Goal: Task Accomplishment & Management: Manage account settings

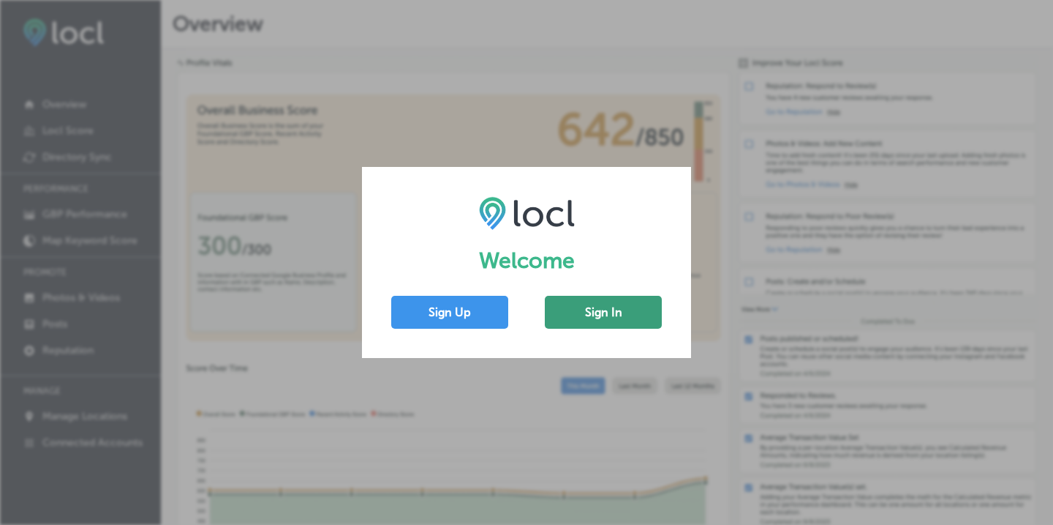
click at [594, 309] on button "Sign In" at bounding box center [603, 312] width 117 height 33
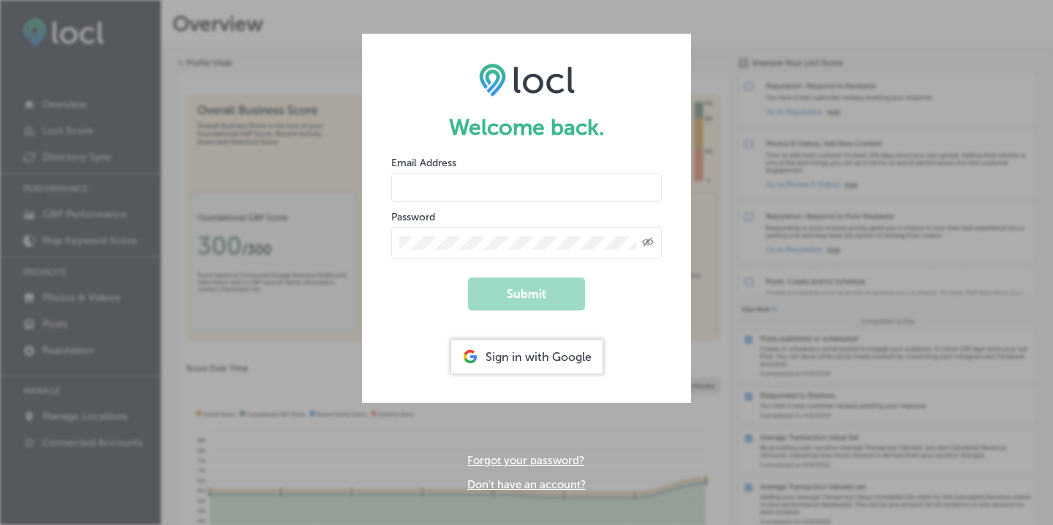
click at [505, 181] on input "email" at bounding box center [526, 187] width 271 height 29
type input "[PERSON_NAME][EMAIL_ADDRESS][DOMAIN_NAME]"
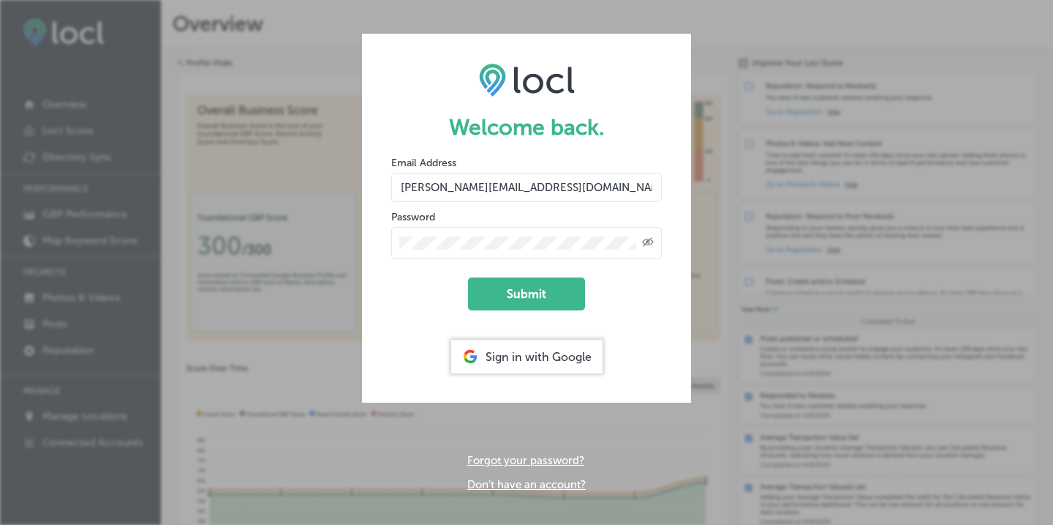
click at [468, 277] on button "Submit" at bounding box center [526, 293] width 117 height 33
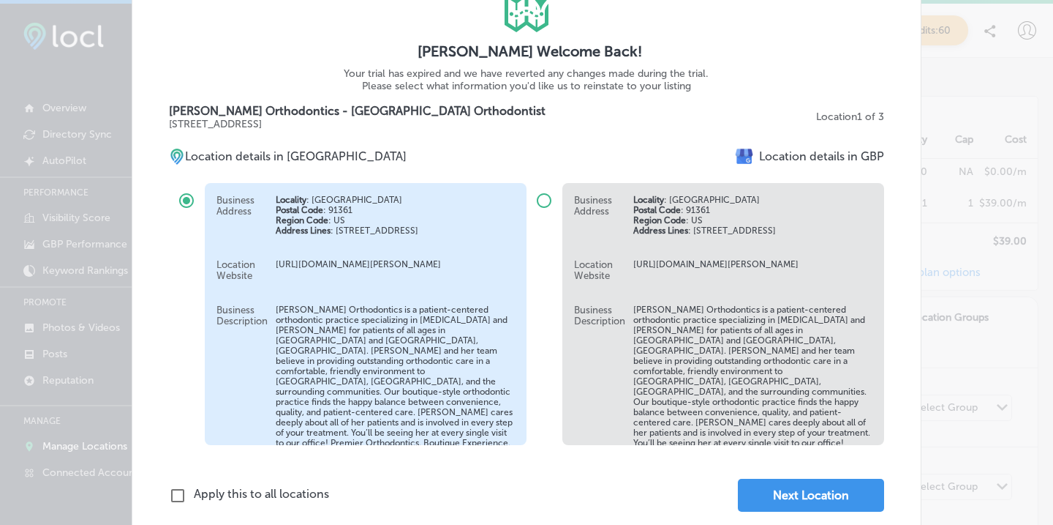
scroll to position [112, 0]
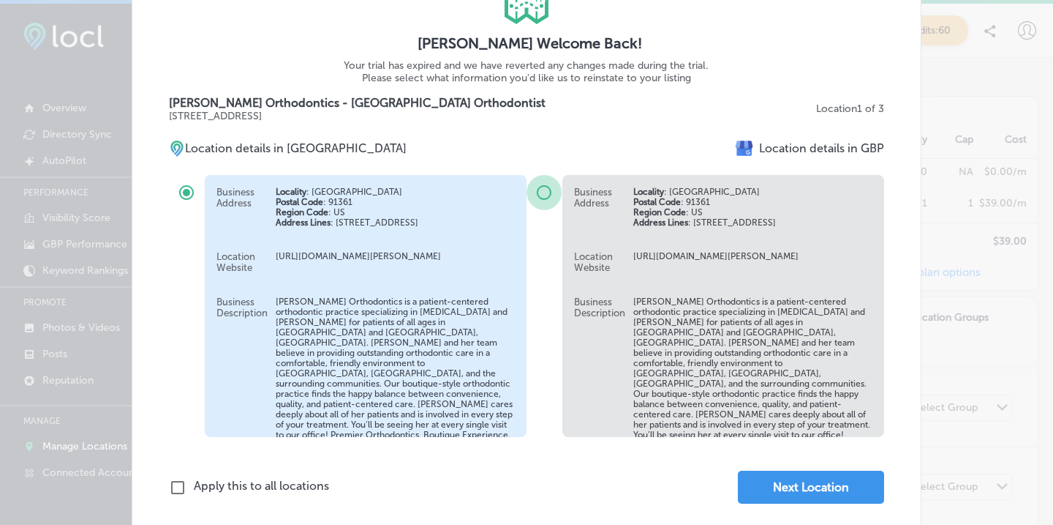
click at [548, 192] on input "radio" at bounding box center [544, 192] width 35 height 35
radio input "true"
radio input "false"
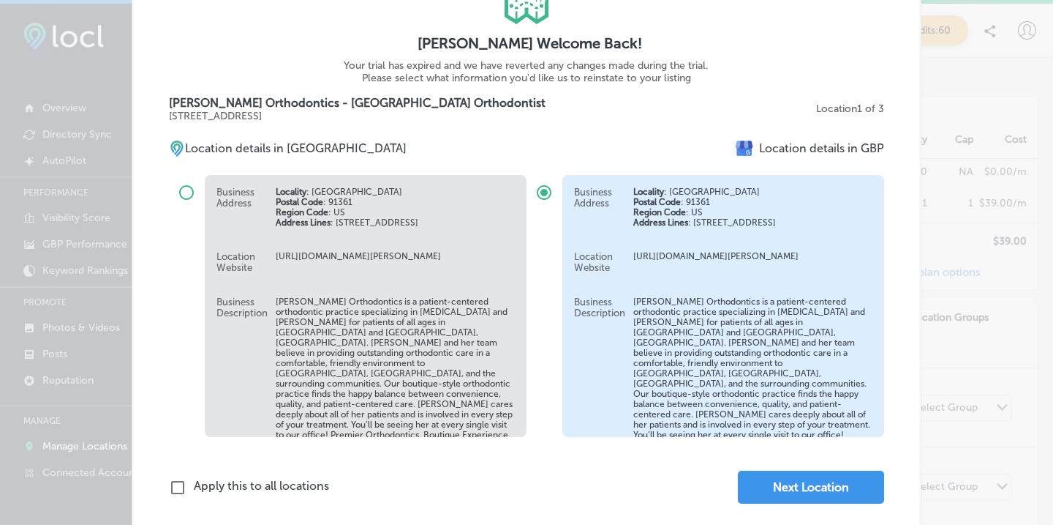
scroll to position [12, 0]
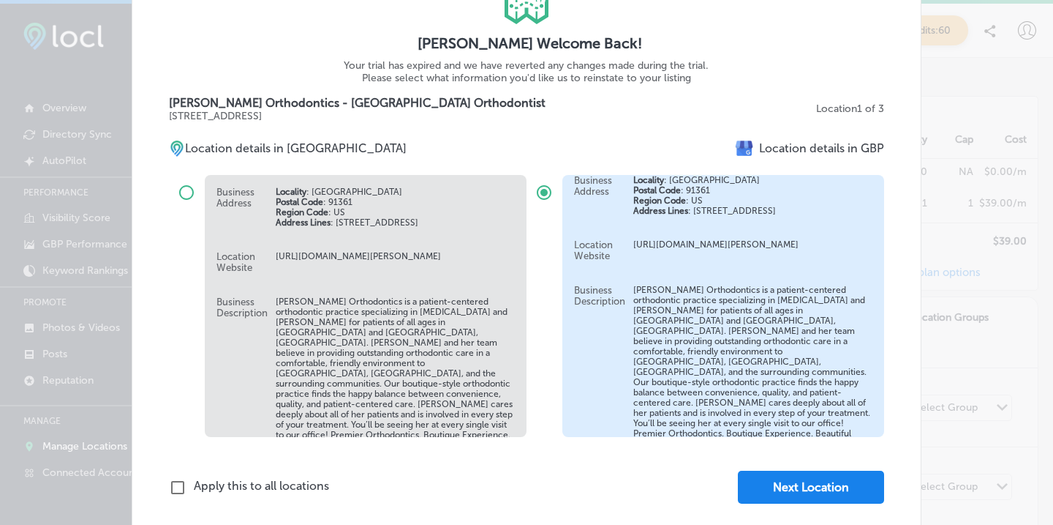
click at [784, 486] on button "Next Location" at bounding box center [811, 486] width 146 height 33
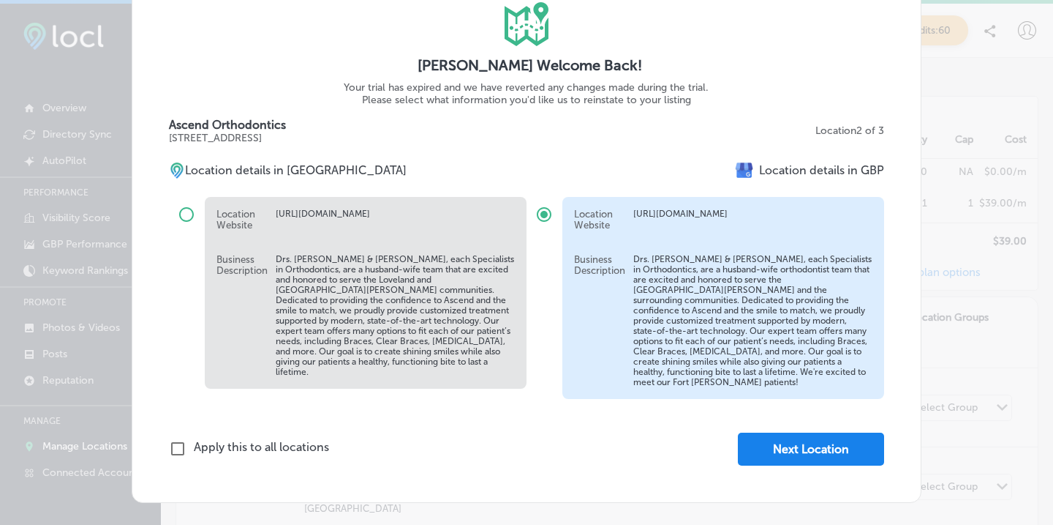
scroll to position [84, 0]
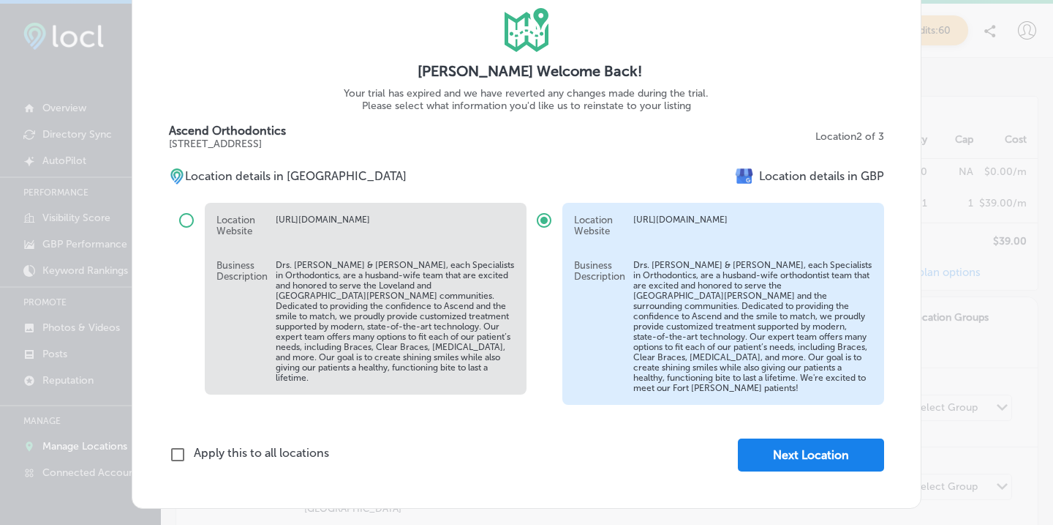
click at [789, 451] on button "Next Location" at bounding box center [811, 454] width 146 height 33
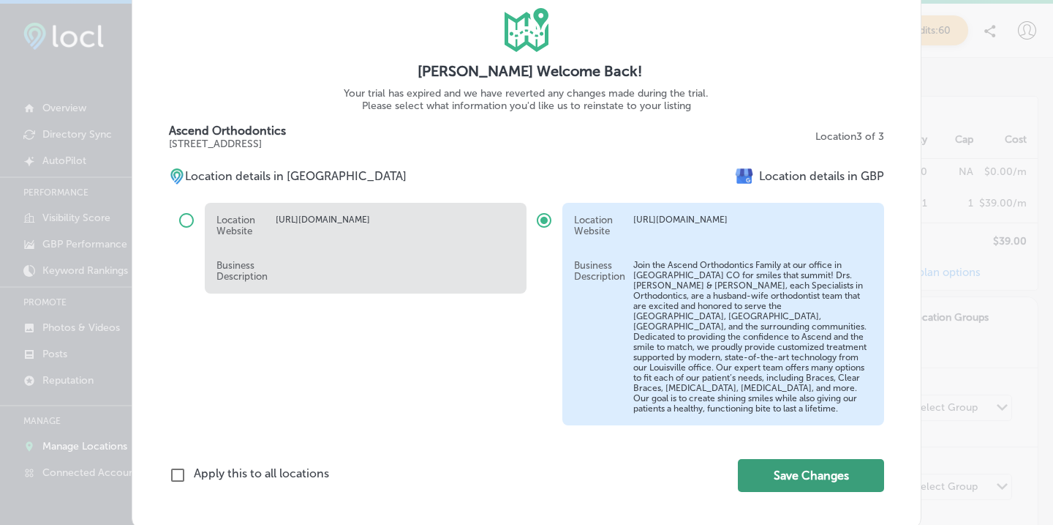
click at [803, 470] on button "Save Changes" at bounding box center [811, 475] width 146 height 33
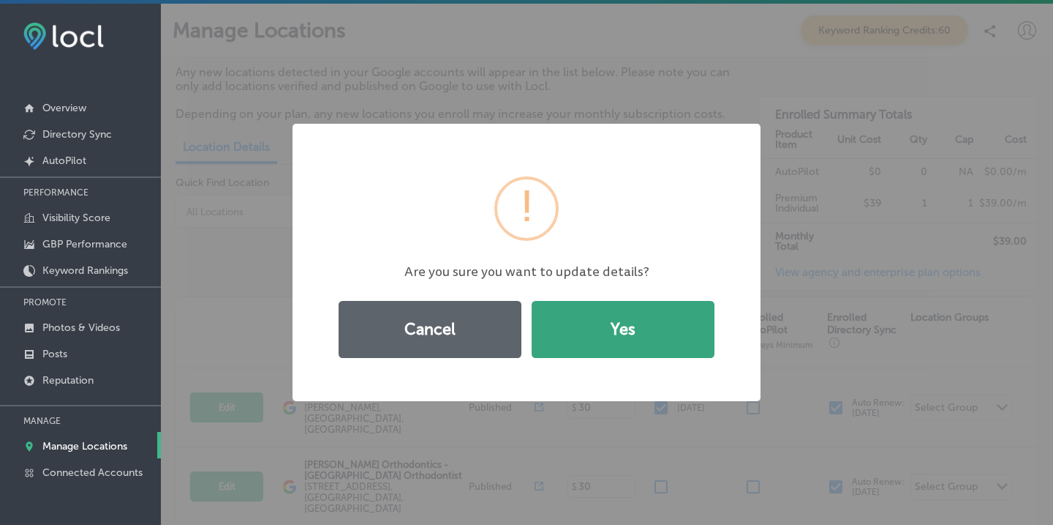
click at [590, 326] on button "Yes" at bounding box center [623, 329] width 183 height 57
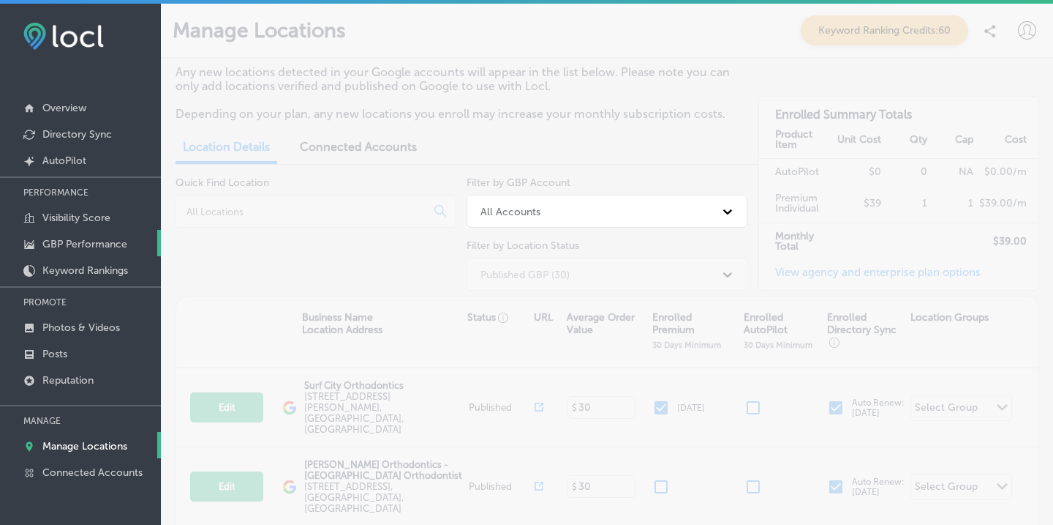
click at [78, 235] on link "GBP Performance" at bounding box center [80, 243] width 161 height 26
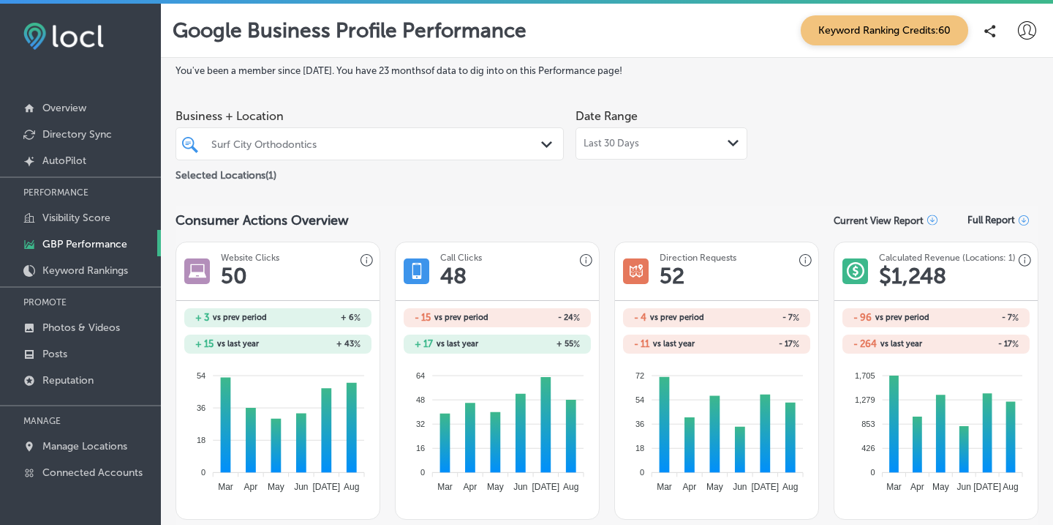
scroll to position [4, 0]
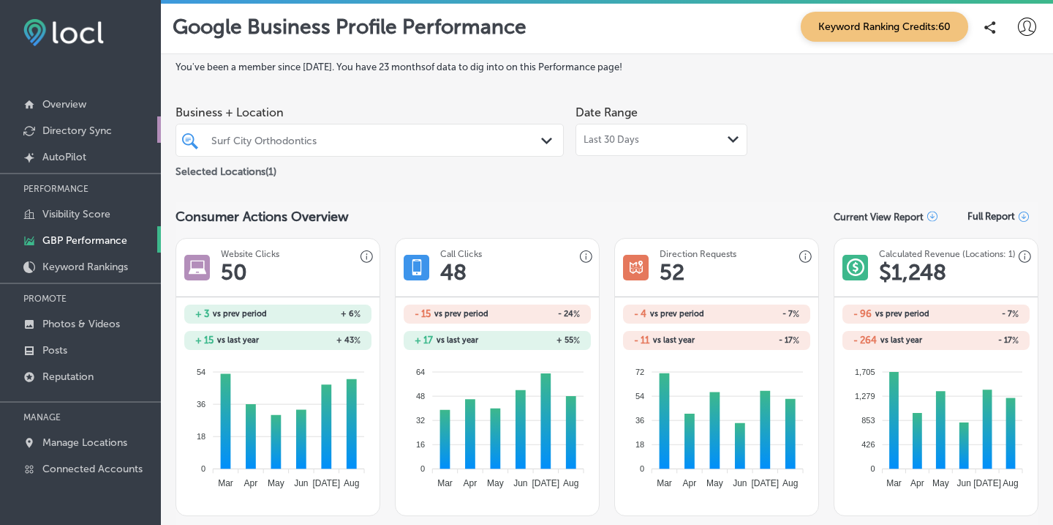
click at [74, 129] on p "Directory Sync" at bounding box center [76, 130] width 69 height 12
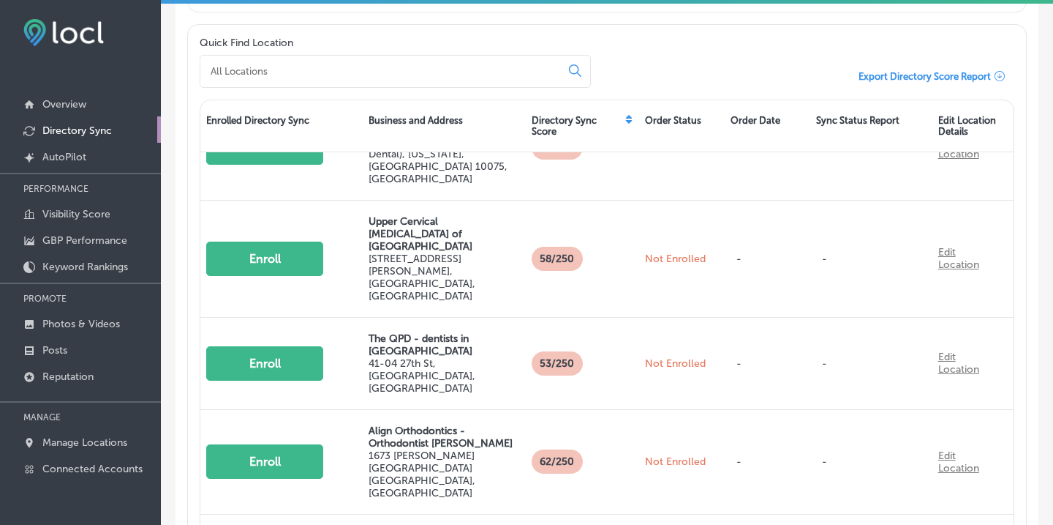
scroll to position [771, 0]
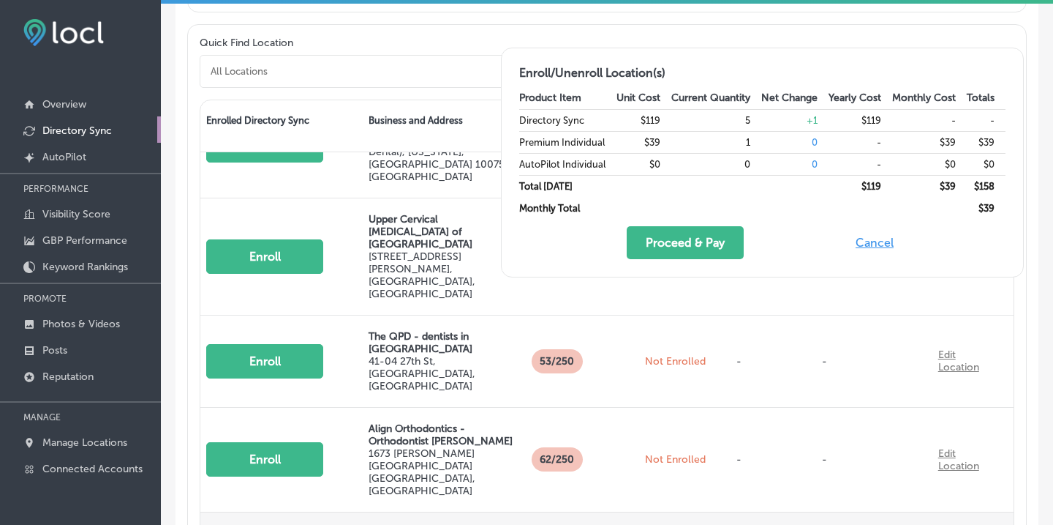
drag, startPoint x: 687, startPoint y: 250, endPoint x: 614, endPoint y: 387, distance: 155.1
click at [614, 386] on div "Enroll/Unenroll Location(s) Product Item Unit Cost Current Quantity Net Change …" at bounding box center [606, 532] width 813 height 865
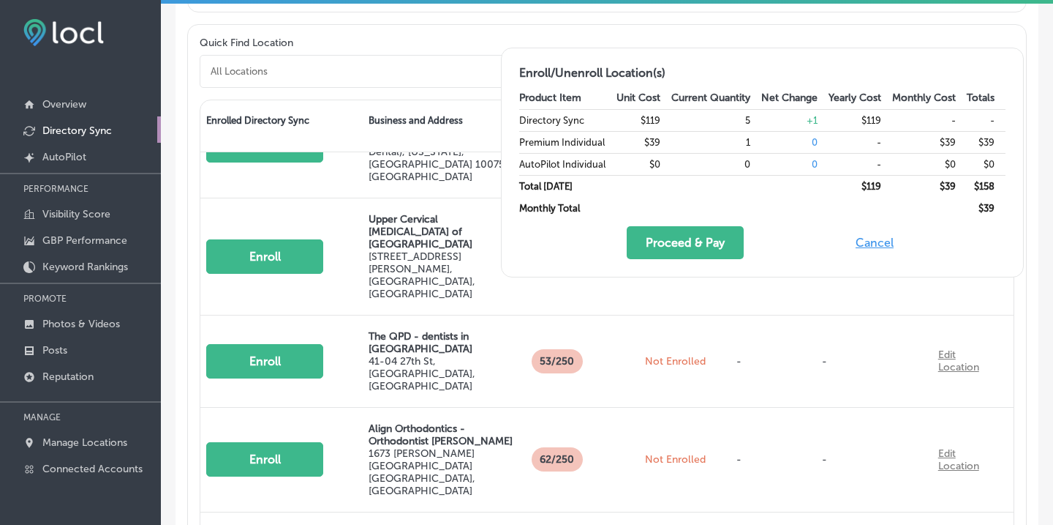
click at [871, 244] on button "Cancel" at bounding box center [875, 242] width 47 height 33
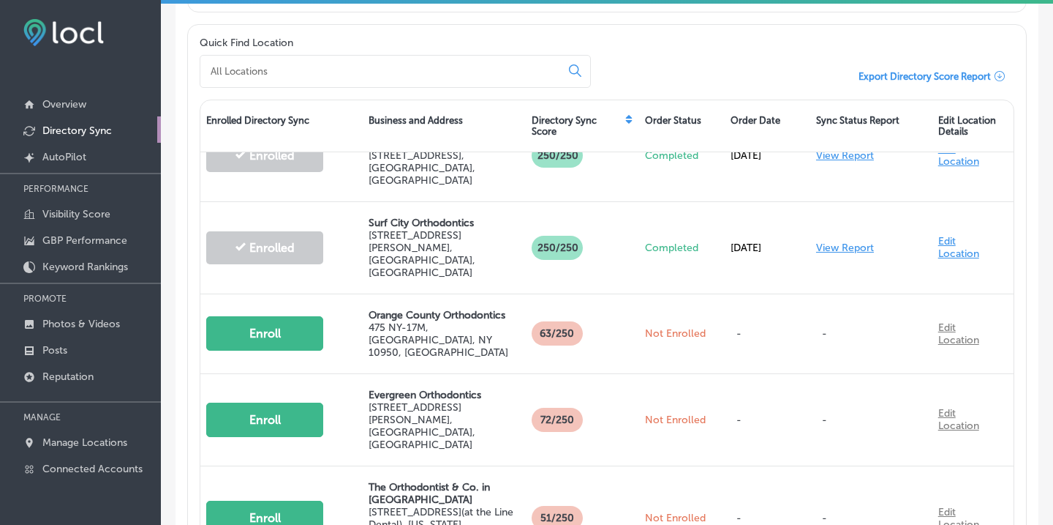
scroll to position [155, 0]
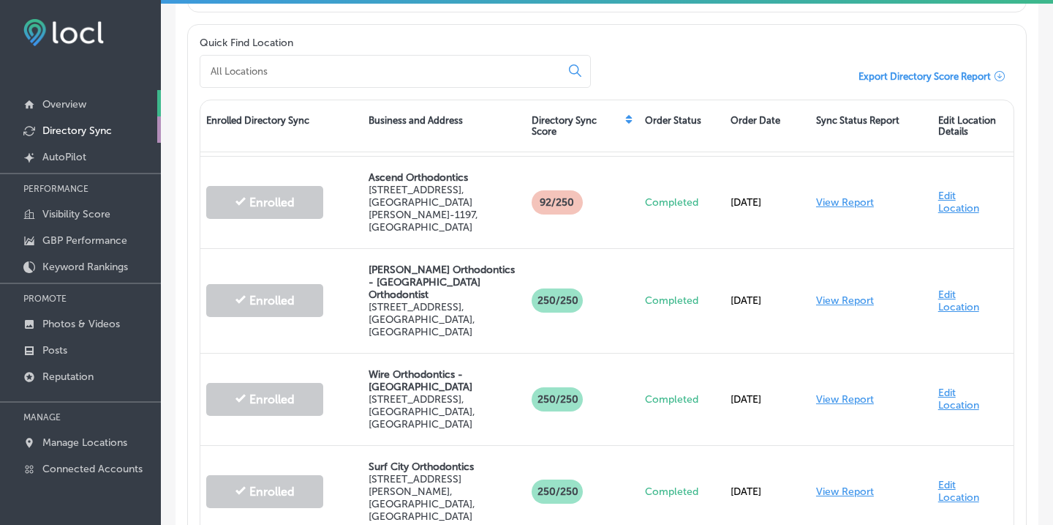
click at [86, 105] on p "Overview" at bounding box center [64, 104] width 44 height 12
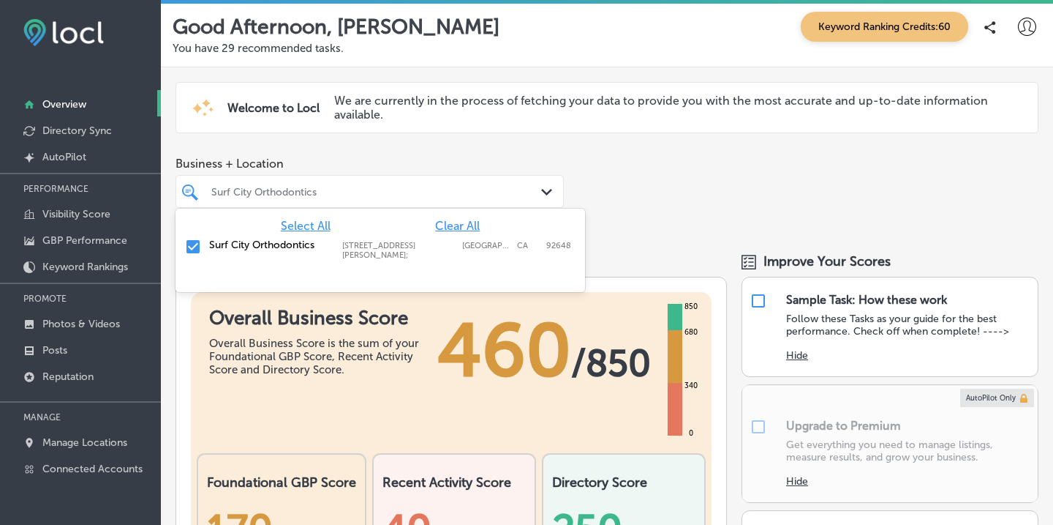
click at [337, 193] on div "Surf City Orthodontics" at bounding box center [376, 191] width 331 height 12
click at [549, 189] on icon "Path Created with Sketch." at bounding box center [546, 192] width 11 height 7
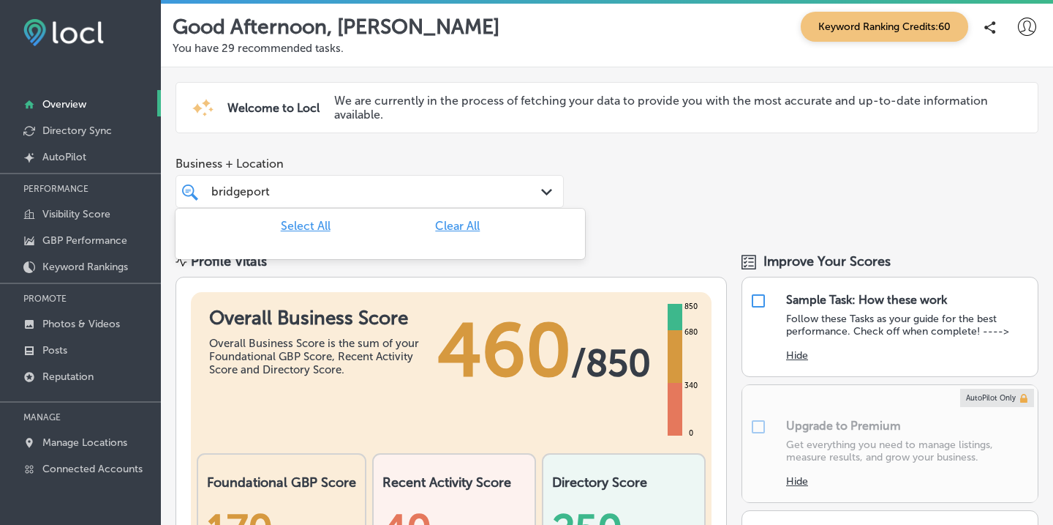
type input "bridgeport"
click at [461, 222] on span "Clear All" at bounding box center [457, 226] width 45 height 14
click at [456, 225] on span "Clear All" at bounding box center [457, 226] width 45 height 14
click at [546, 192] on polygon at bounding box center [546, 192] width 11 height 7
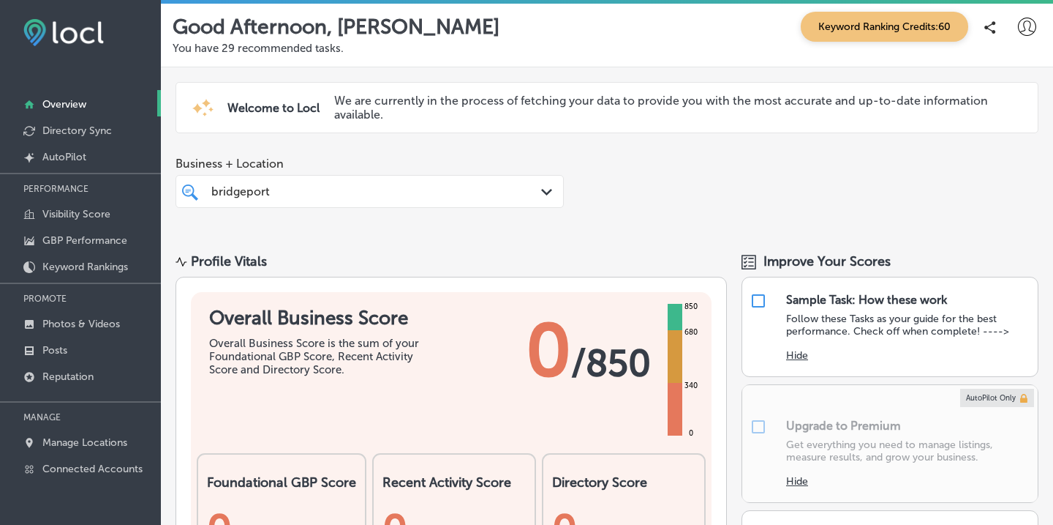
click at [456, 189] on div "bridgeport bridgeport" at bounding box center [354, 191] width 288 height 20
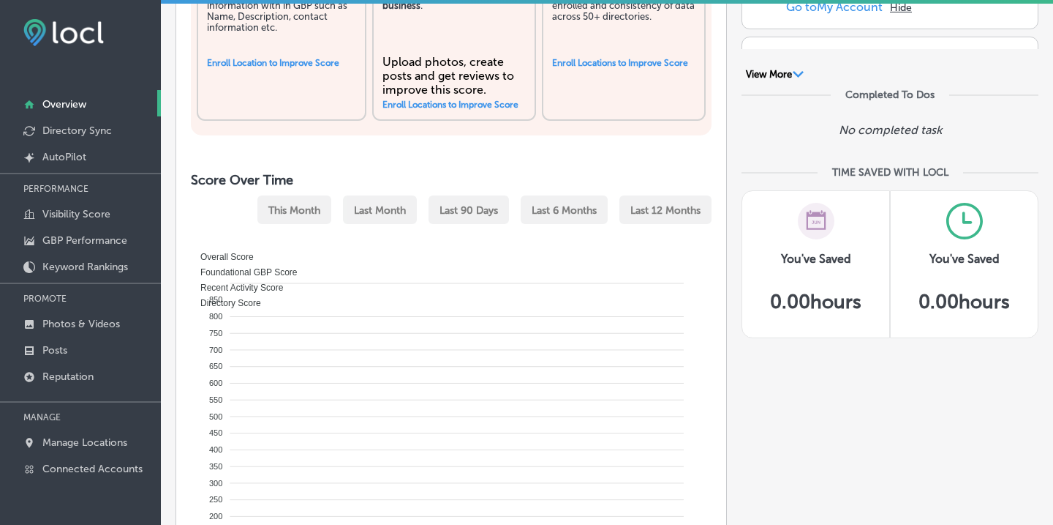
scroll to position [597, 0]
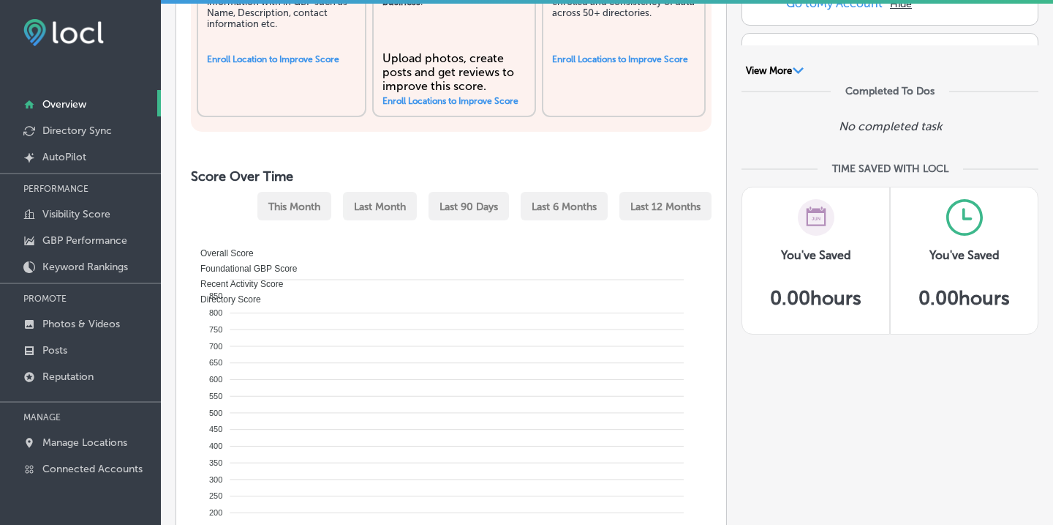
click at [67, 99] on p "Overview" at bounding box center [64, 104] width 44 height 12
click at [64, 212] on p "Visibility Score" at bounding box center [76, 214] width 68 height 12
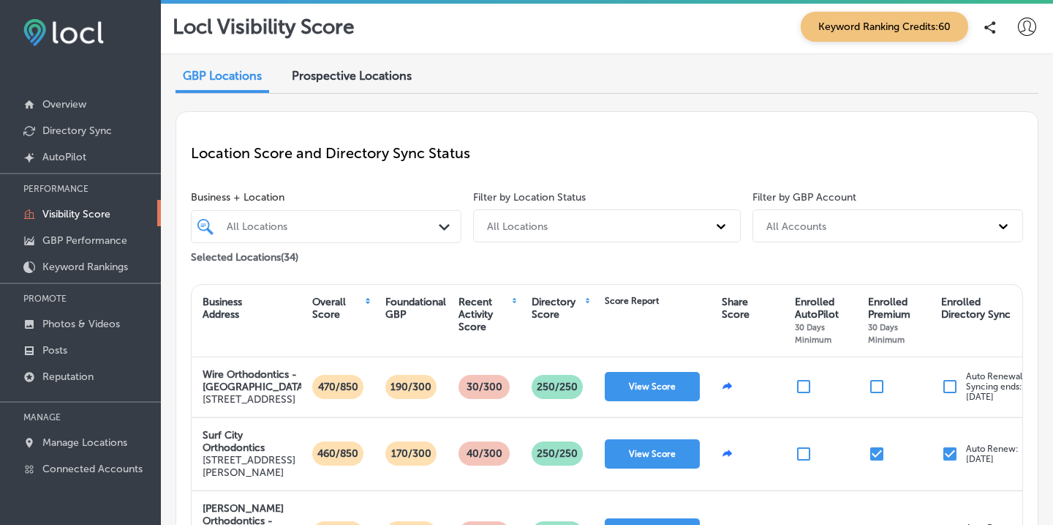
click at [302, 228] on div "All Locations" at bounding box center [334, 226] width 214 height 12
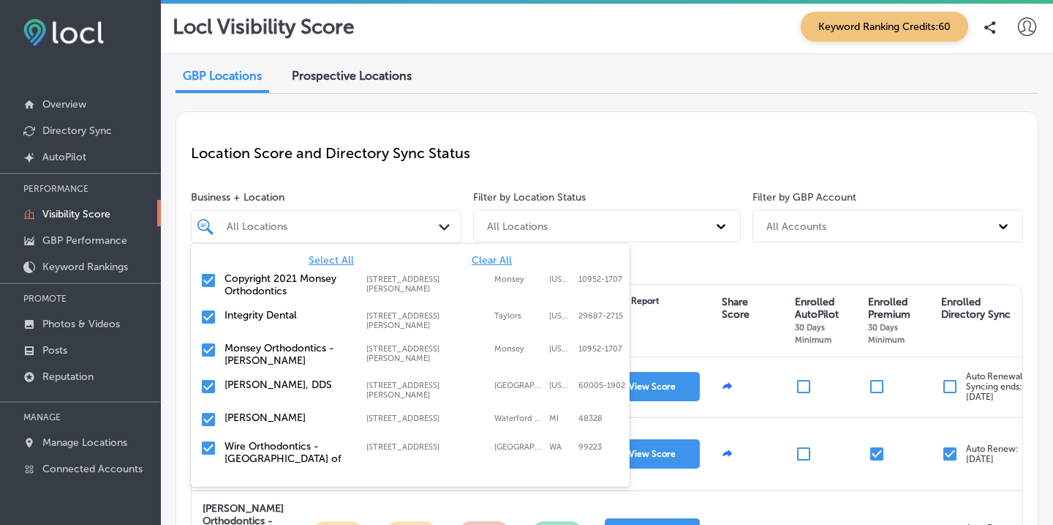
click at [301, 228] on div "All Locations" at bounding box center [334, 226] width 214 height 12
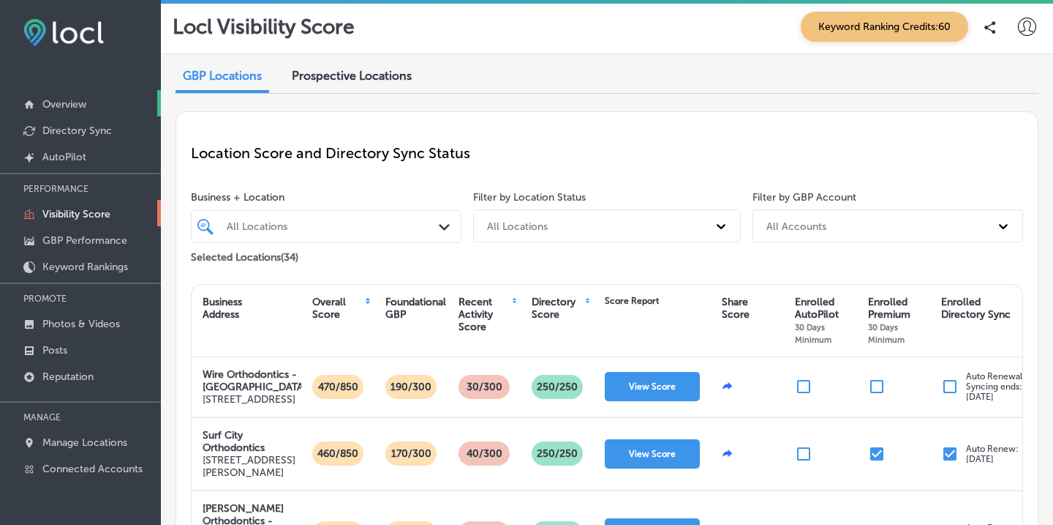
click at [66, 105] on p "Overview" at bounding box center [64, 104] width 44 height 12
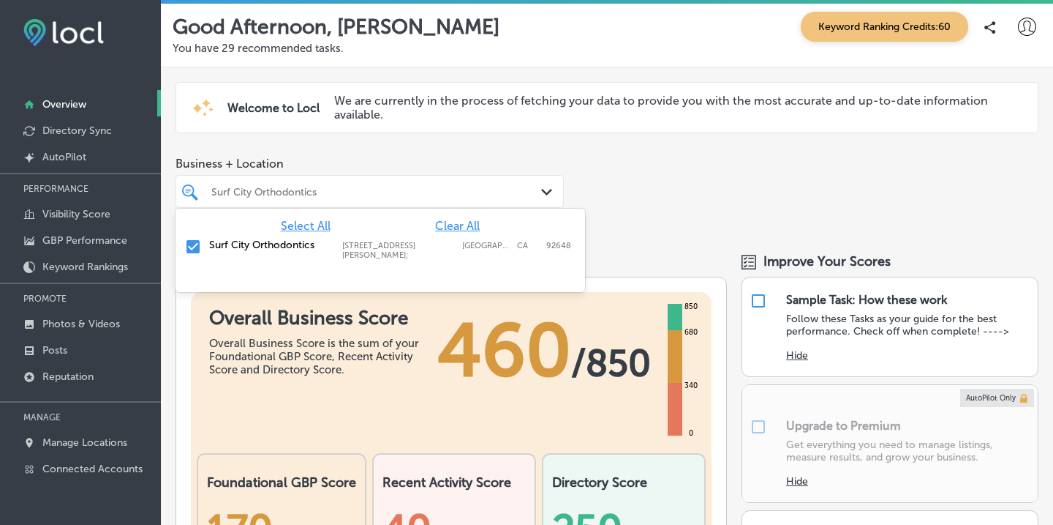
click at [542, 198] on div "Path Created with Sketch." at bounding box center [549, 192] width 16 height 16
click at [189, 245] on input "checkbox" at bounding box center [193, 247] width 18 height 18
click at [465, 225] on span "Clear All" at bounding box center [457, 226] width 45 height 14
click at [407, 188] on div "All Locations" at bounding box center [376, 191] width 331 height 12
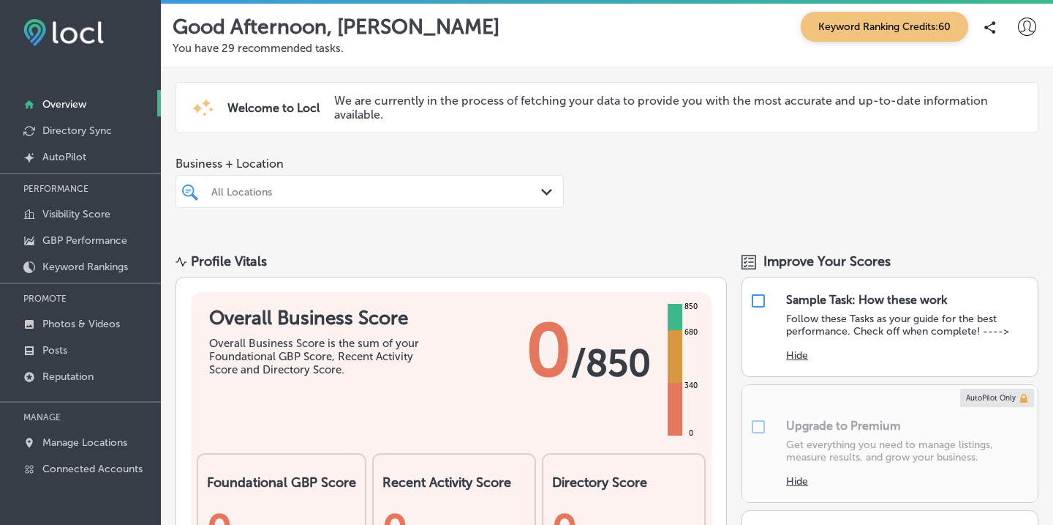
click at [386, 189] on div "All Locations" at bounding box center [376, 191] width 331 height 12
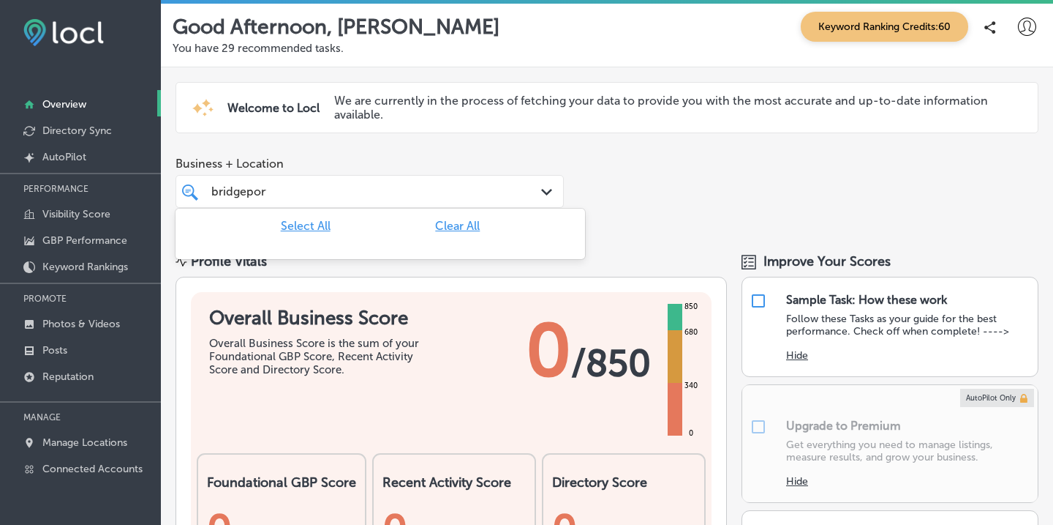
type input "bridgeport"
click at [309, 226] on span "Select All" at bounding box center [306, 226] width 50 height 14
click at [94, 436] on p "Manage Locations" at bounding box center [84, 442] width 85 height 12
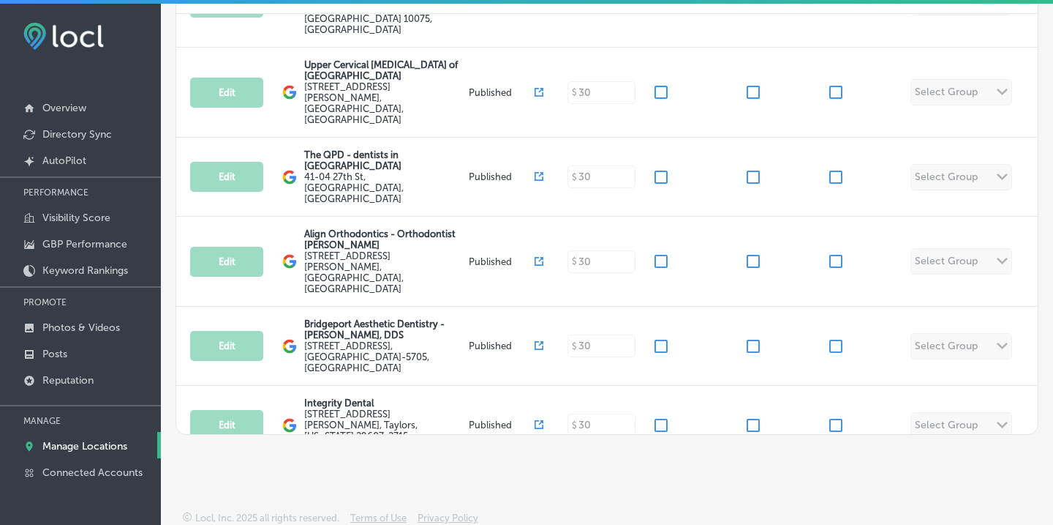
scroll to position [540, 0]
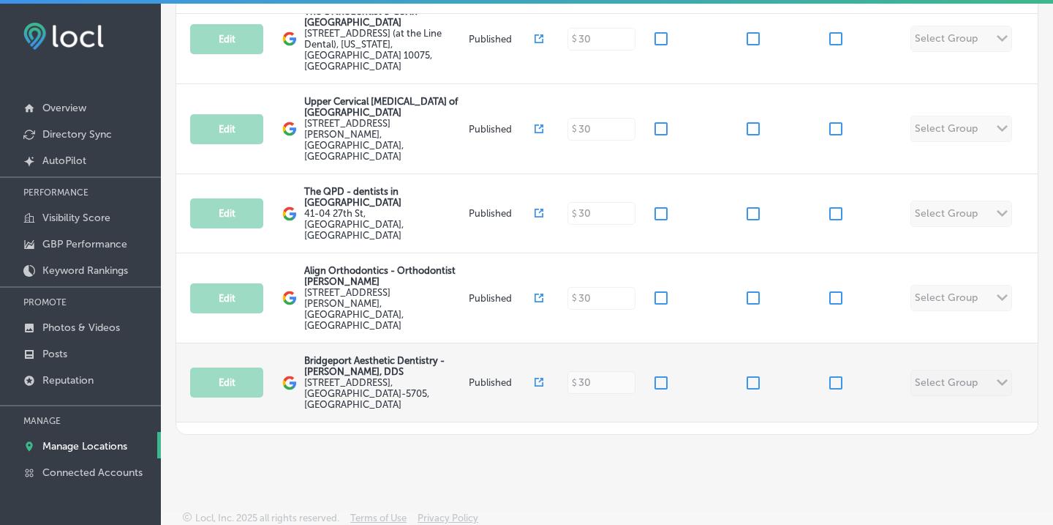
click at [364, 377] on label "[STREET_ADDRESS]" at bounding box center [384, 393] width 161 height 33
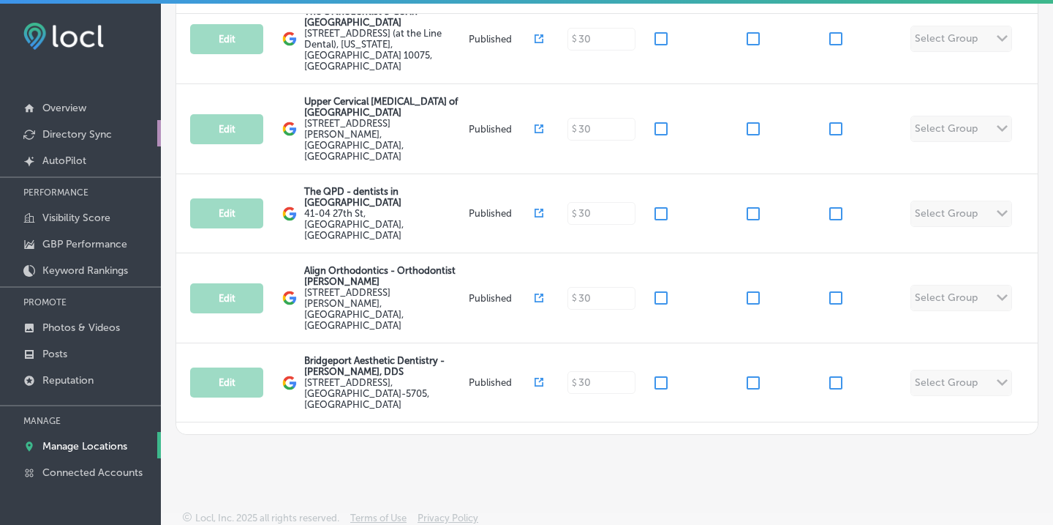
click at [89, 132] on p "Directory Sync" at bounding box center [76, 134] width 69 height 12
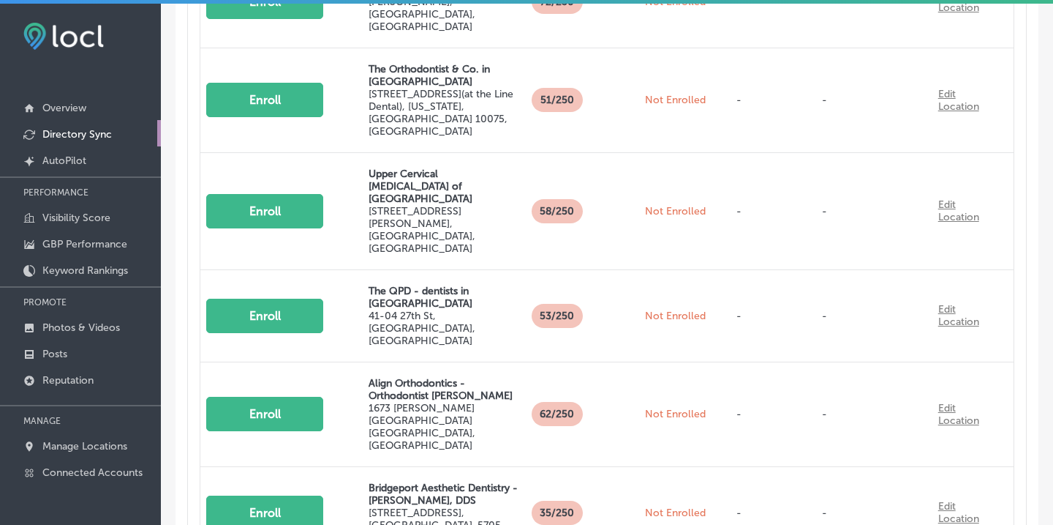
scroll to position [539, 0]
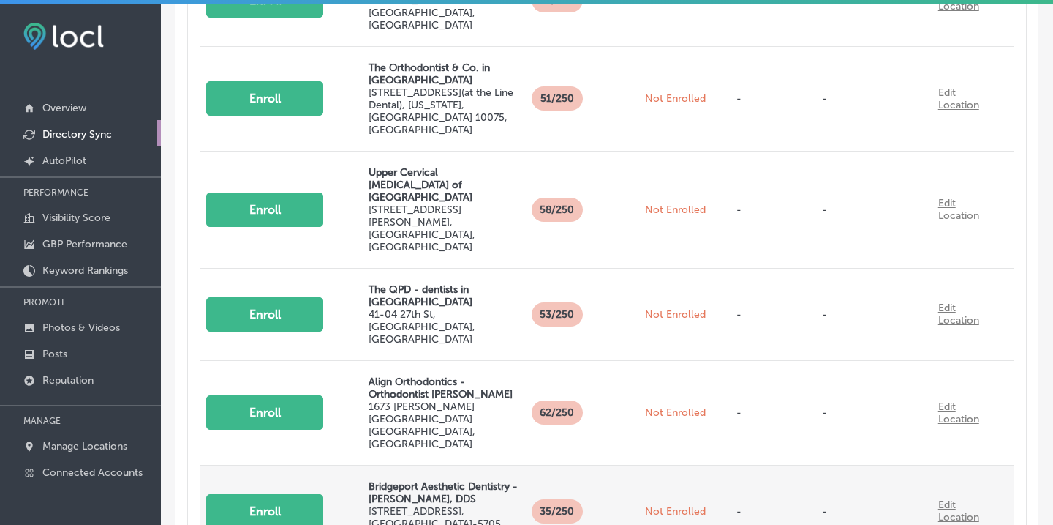
click at [282, 494] on button "Enroll" at bounding box center [264, 511] width 117 height 34
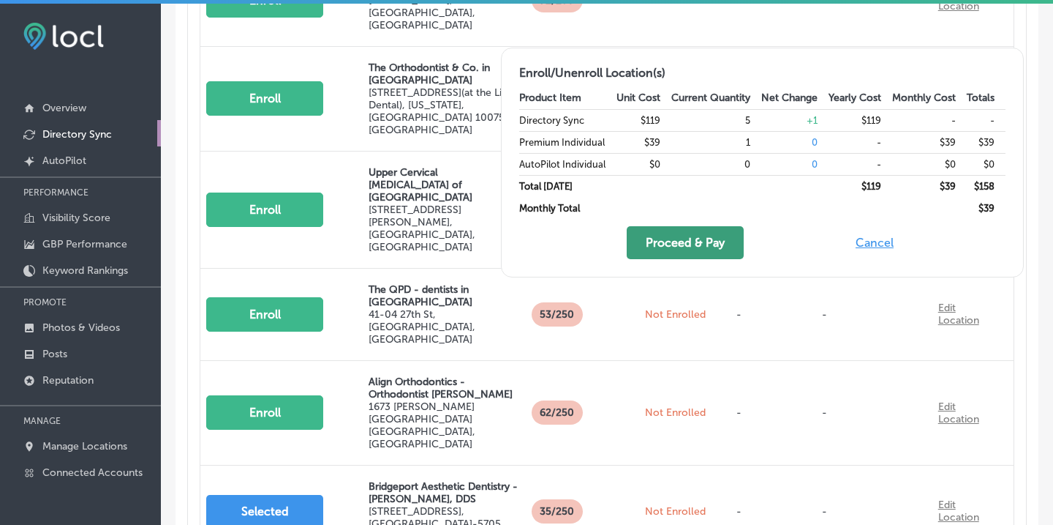
click at [670, 247] on button "Proceed & Pay" at bounding box center [685, 242] width 117 height 33
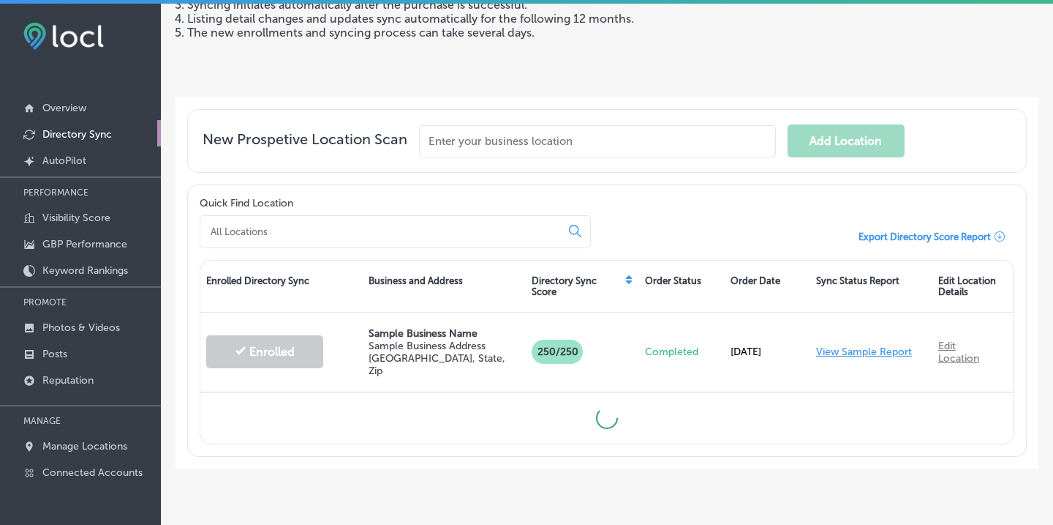
scroll to position [231, 0]
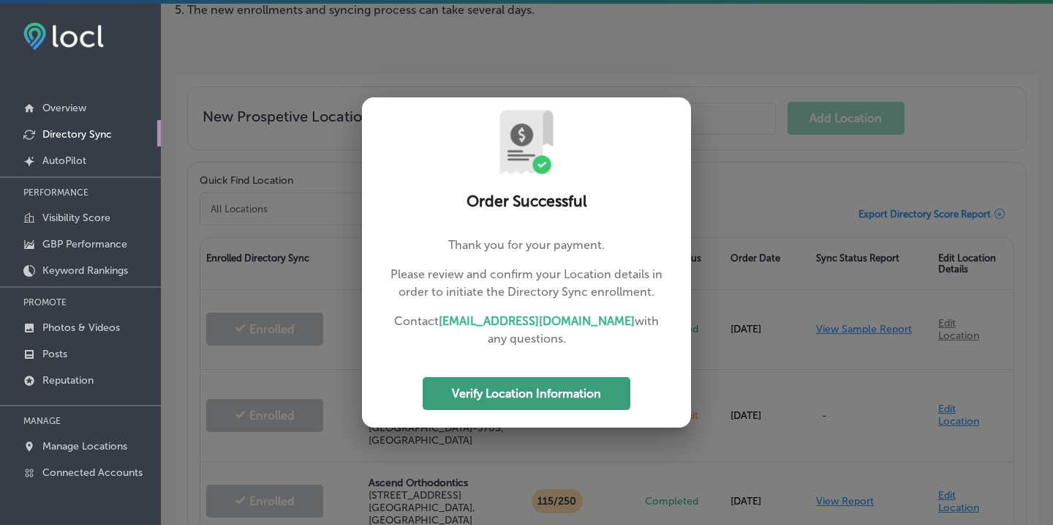
click at [541, 399] on button "Verify Location Information" at bounding box center [527, 393] width 208 height 33
select select "US"
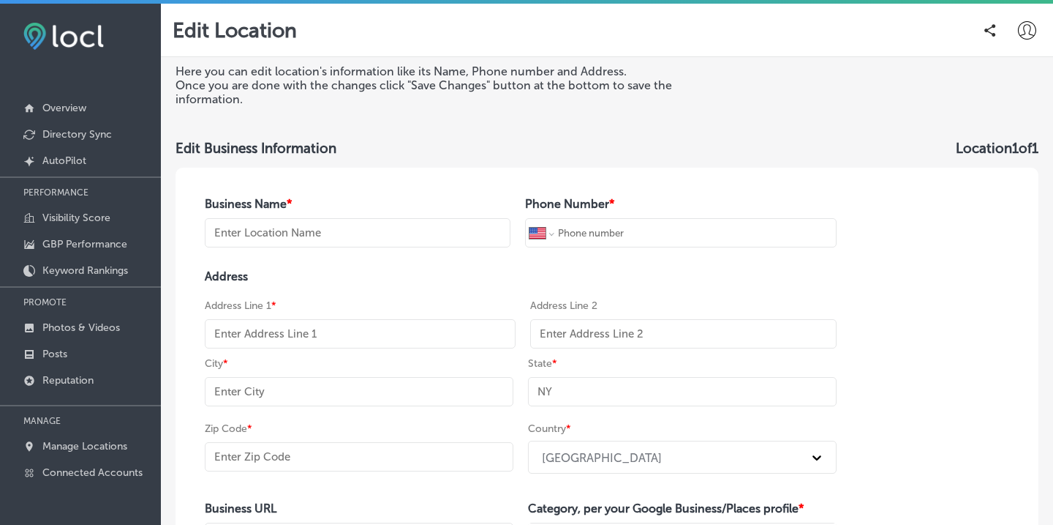
type input "Bridgeport Aesthetic Dentistry - [PERSON_NAME], DDS"
type input "[PHONE_NUMBER]"
type input "[STREET_ADDRESS]"
type input "[GEOGRAPHIC_DATA]"
type input "CA"
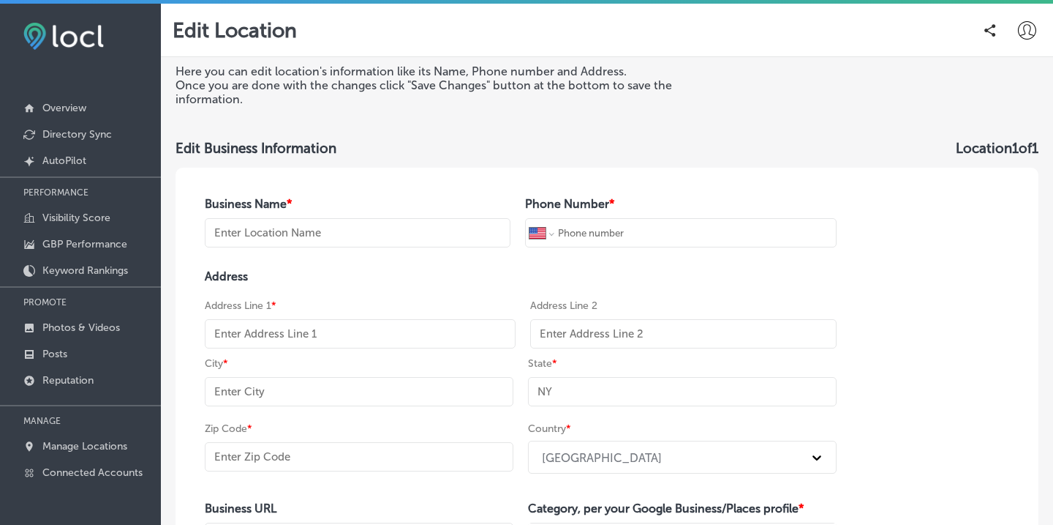
type input "91355-5705"
type input "[URL][DOMAIN_NAME]"
type textarea "At [GEOGRAPHIC_DATA] Aesthetic Dentistry, we create stunning smiles for our [GE…"
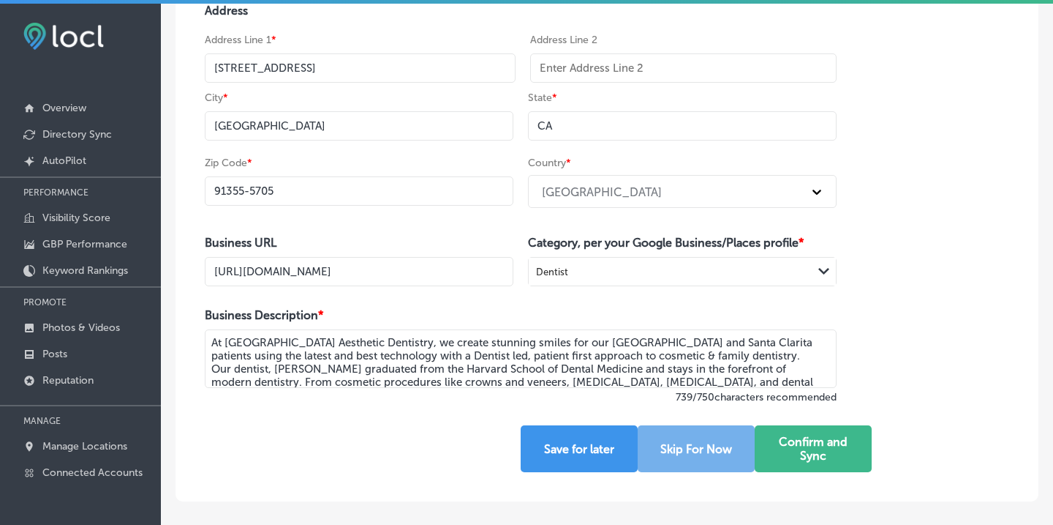
scroll to position [274, 0]
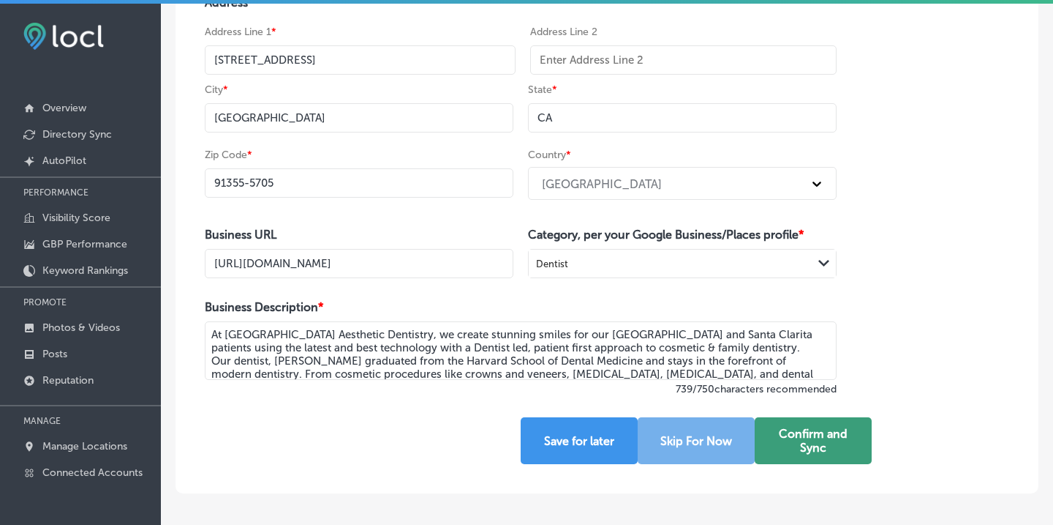
click at [817, 437] on button "Confirm and Sync" at bounding box center [813, 440] width 117 height 47
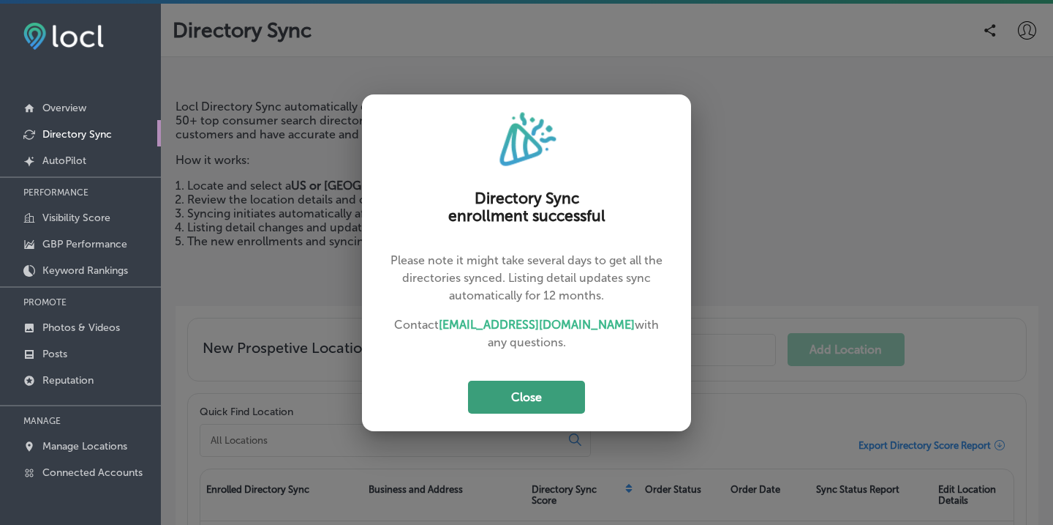
click at [533, 391] on button "Close" at bounding box center [526, 396] width 117 height 33
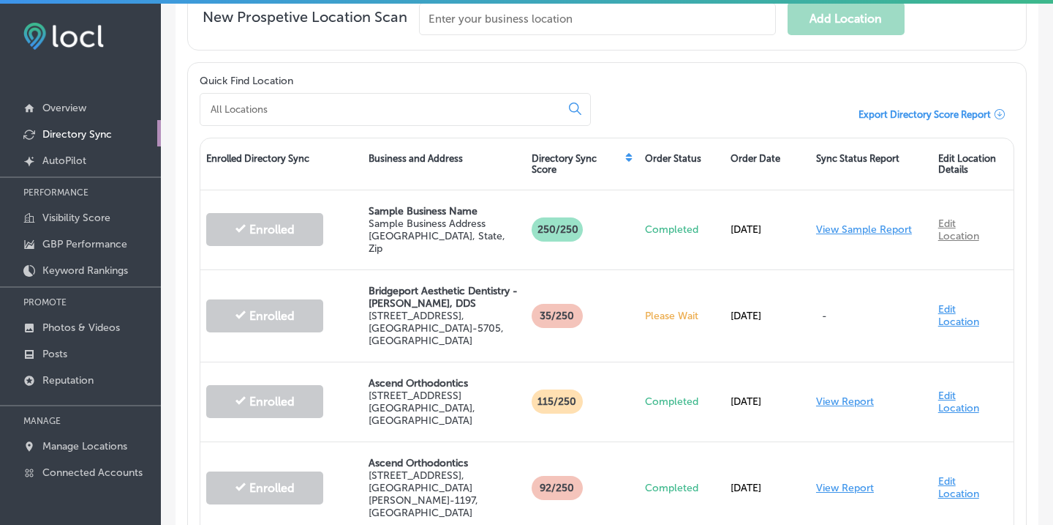
scroll to position [340, 0]
